Goal: Navigation & Orientation: Find specific page/section

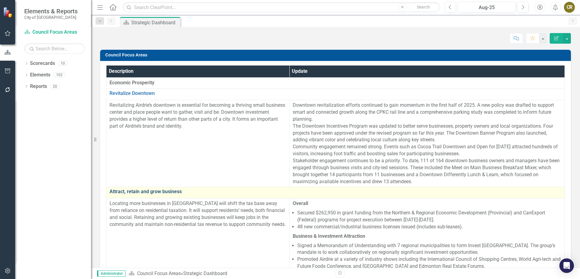
scroll to position [30, 0]
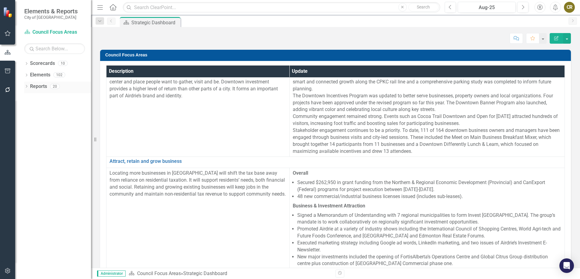
click at [26, 85] on div "Dropdown" at bounding box center [26, 87] width 4 height 5
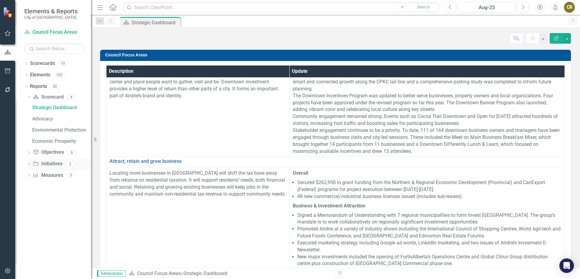
click at [29, 163] on icon "Dropdown" at bounding box center [29, 164] width 4 height 3
click at [27, 62] on div "Dropdown" at bounding box center [26, 64] width 4 height 5
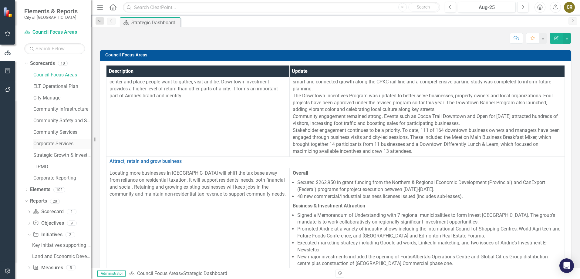
click at [54, 144] on link "Corporate Services" at bounding box center [62, 144] width 58 height 7
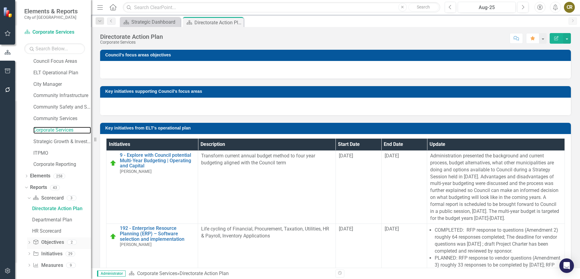
scroll to position [15, 0]
click at [30, 252] on icon "Dropdown" at bounding box center [29, 252] width 4 height 3
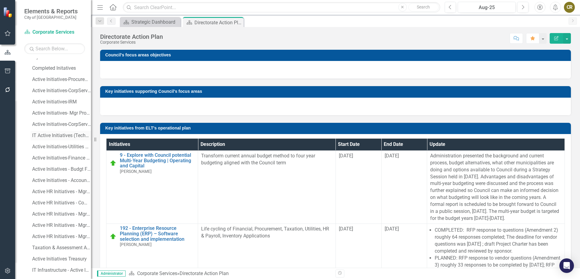
scroll to position [216, 0]
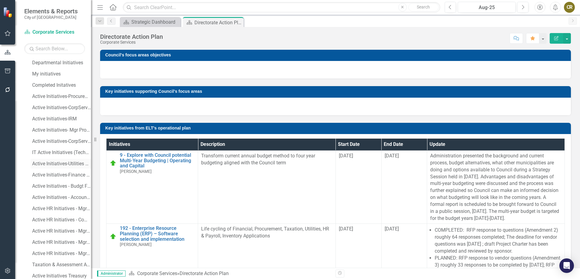
click at [74, 164] on div "Active Initiatives-Utilities Admin" at bounding box center [61, 163] width 59 height 5
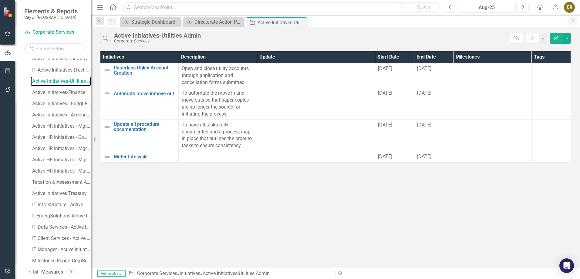
scroll to position [307, 0]
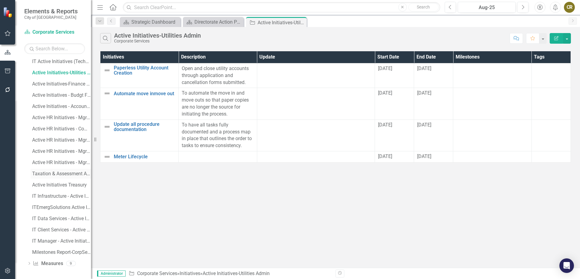
click at [56, 173] on div "Taxation & Assessment Active Initiatives" at bounding box center [61, 173] width 59 height 5
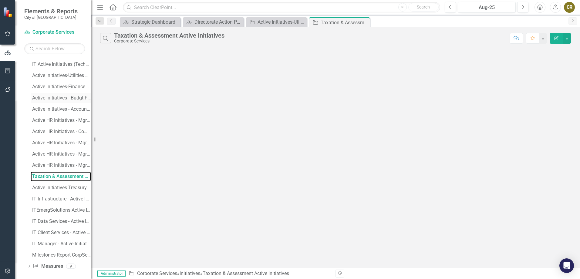
scroll to position [307, 0]
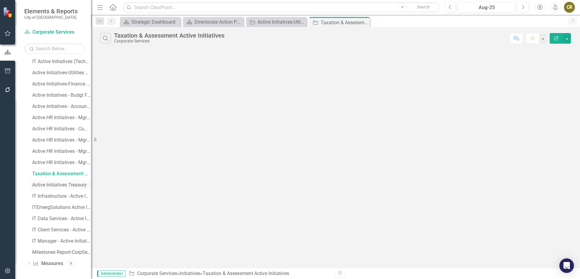
click at [64, 185] on div "Active Initiatives Treasury" at bounding box center [61, 184] width 59 height 5
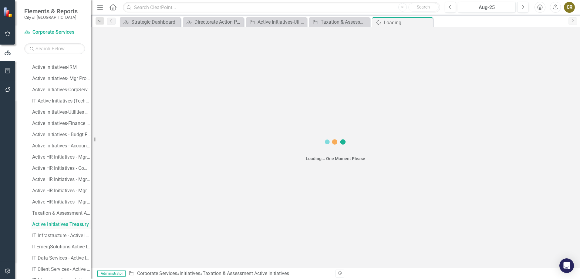
scroll to position [218, 0]
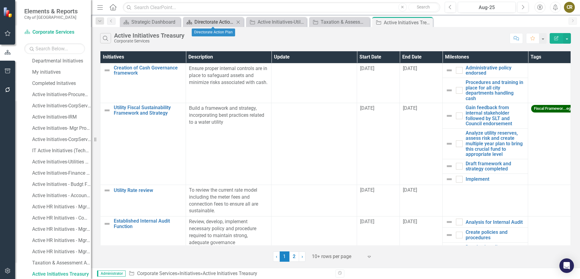
click at [214, 22] on div "Directorate Action Plan" at bounding box center [215, 22] width 40 height 8
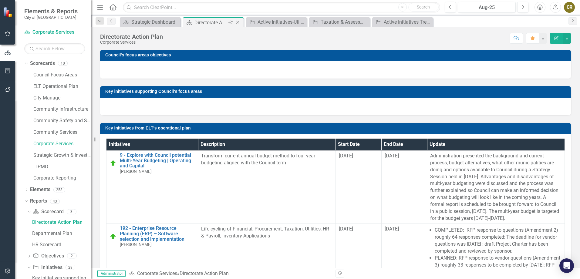
click at [239, 21] on icon "Close" at bounding box center [238, 22] width 6 height 5
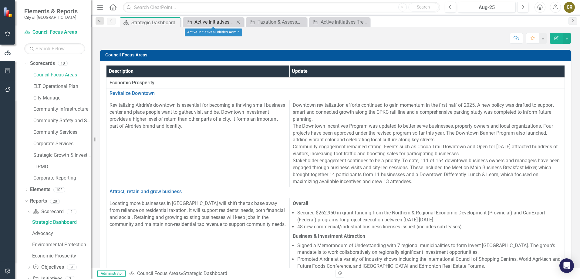
click at [220, 19] on div "Active Initiatives-Utilities Admin" at bounding box center [215, 22] width 40 height 8
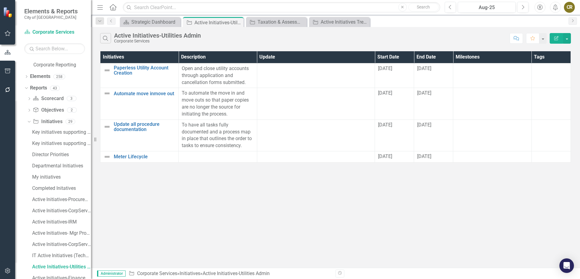
scroll to position [106, 0]
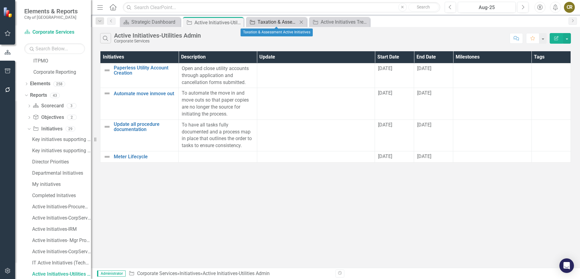
click at [288, 21] on div "Taxation & Assessment Active Initiatives" at bounding box center [278, 22] width 40 height 8
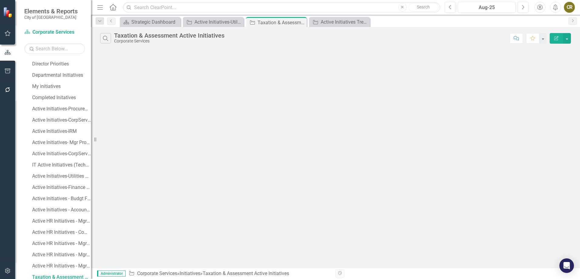
scroll to position [207, 0]
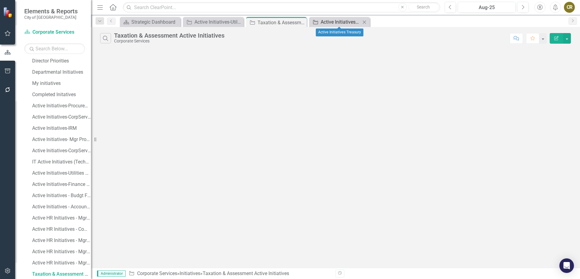
click at [328, 23] on div "Active Initiatives Treasury" at bounding box center [341, 22] width 40 height 8
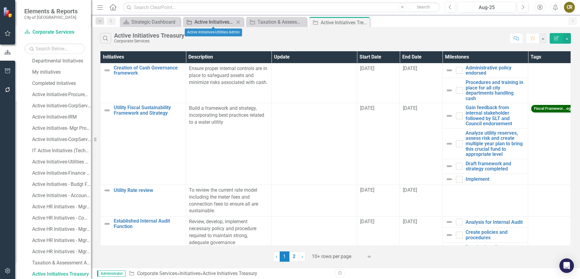
click at [230, 21] on div "Active Initiatives-Utilities Admin" at bounding box center [215, 22] width 40 height 8
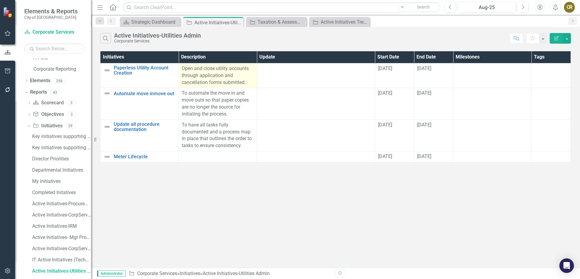
scroll to position [106, 0]
